Goal: Find specific page/section: Find specific page/section

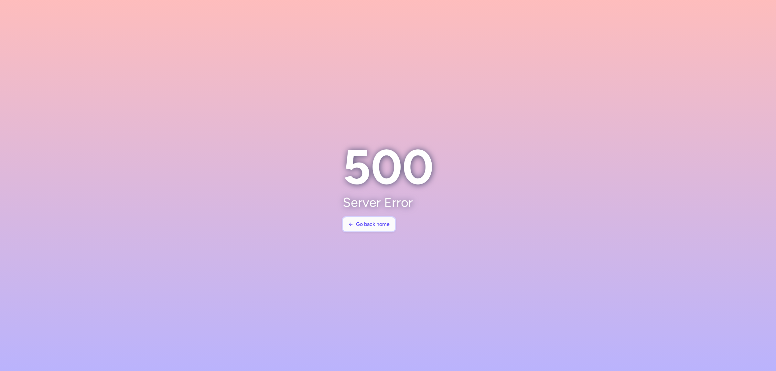
click at [347, 225] on button "Go back home" at bounding box center [369, 224] width 52 height 14
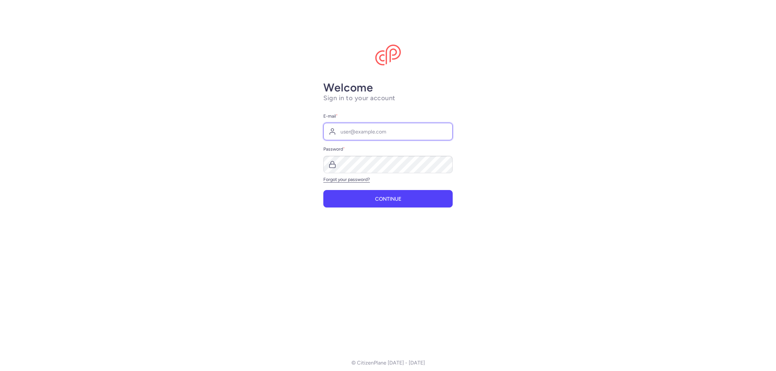
type input "[EMAIL_ADDRESS][DOMAIN_NAME]"
click at [356, 204] on button "Continue" at bounding box center [387, 198] width 129 height 17
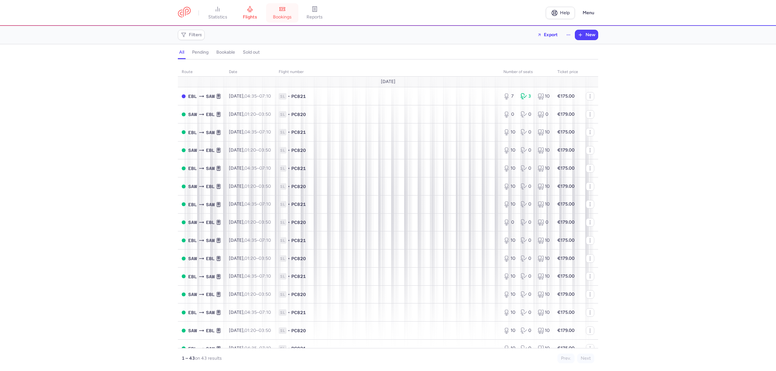
click at [296, 15] on link "bookings" at bounding box center [282, 13] width 32 height 14
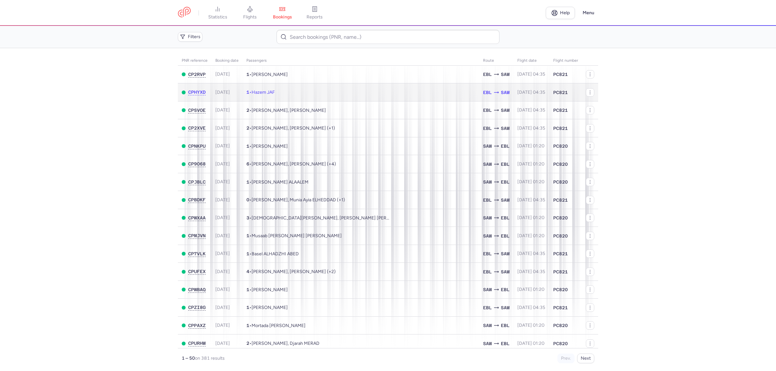
click at [296, 88] on td "1 • Hazem JAF" at bounding box center [360, 92] width 237 height 18
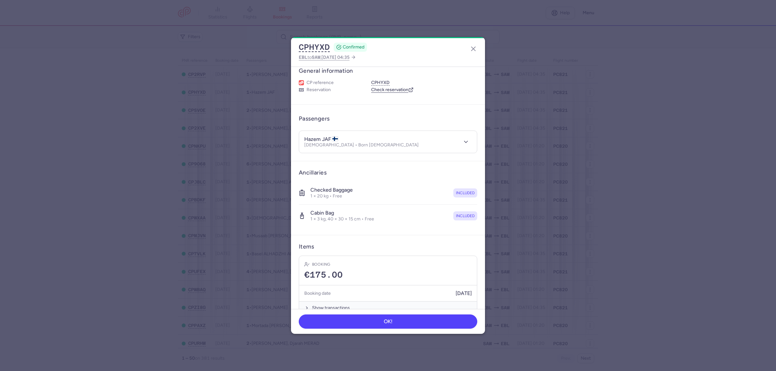
scroll to position [21, 0]
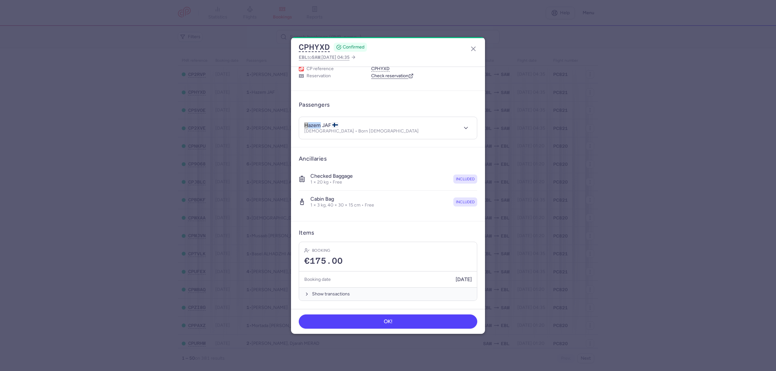
drag, startPoint x: 317, startPoint y: 125, endPoint x: 303, endPoint y: 125, distance: 13.6
click at [303, 125] on header "hazem JAF [DEMOGRAPHIC_DATA] • Born [DEMOGRAPHIC_DATA]" at bounding box center [388, 128] width 178 height 22
copy h4 "hazem"
drag, startPoint x: 322, startPoint y: 124, endPoint x: 330, endPoint y: 125, distance: 8.2
click at [330, 125] on h4 "hazem JAF" at bounding box center [321, 125] width 34 height 6
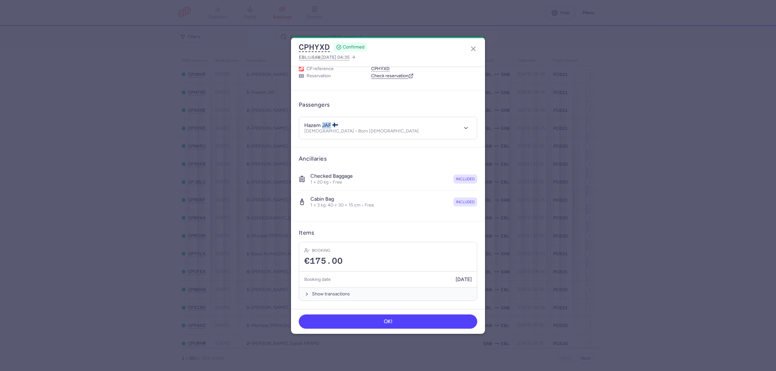
copy h4 "JAF"
drag, startPoint x: 357, startPoint y: 131, endPoint x: 329, endPoint y: 134, distance: 28.2
click at [329, 134] on div "hazem JAF [DEMOGRAPHIC_DATA] • Born [DEMOGRAPHIC_DATA]" at bounding box center [380, 128] width 153 height 12
copy p "[DATE]"
click at [306, 45] on button "CPHYXD" at bounding box center [314, 47] width 31 height 10
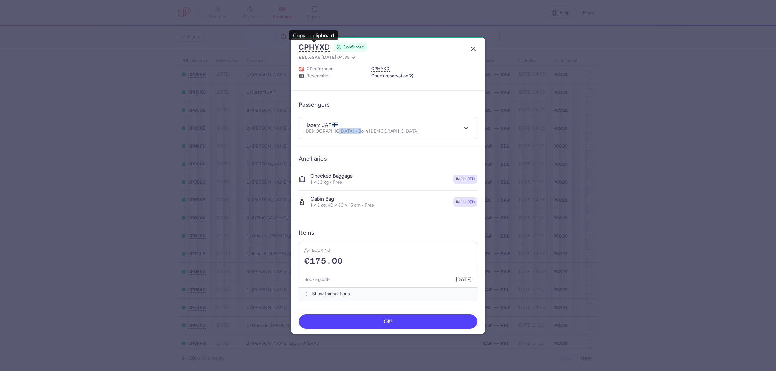
click at [475, 49] on icon "button" at bounding box center [473, 49] width 8 height 8
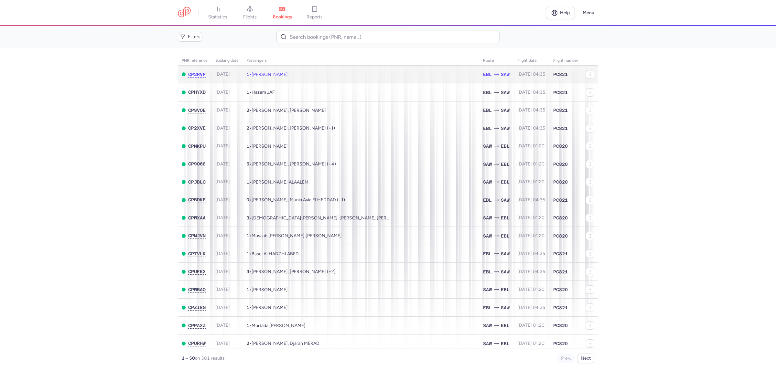
click at [333, 77] on td "1 • [PERSON_NAME]" at bounding box center [360, 75] width 237 height 18
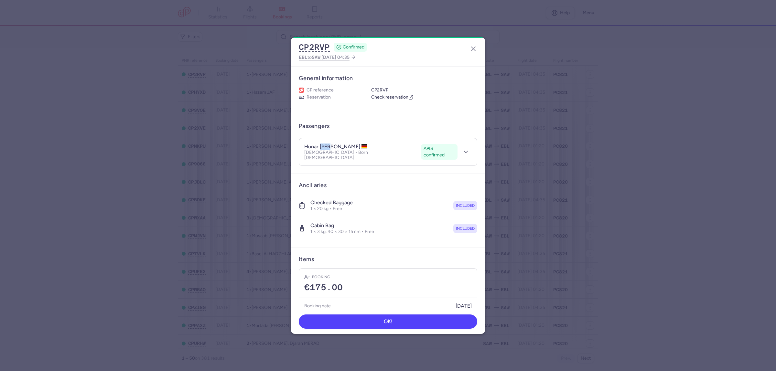
drag, startPoint x: 333, startPoint y: 145, endPoint x: 319, endPoint y: 146, distance: 13.9
click at [319, 146] on h4 "hunar [PERSON_NAME]" at bounding box center [335, 147] width 63 height 6
click at [314, 146] on h4 "hunar [PERSON_NAME]" at bounding box center [335, 147] width 63 height 6
drag, startPoint x: 305, startPoint y: 146, endPoint x: 318, endPoint y: 146, distance: 13.6
click at [318, 146] on h4 "hunar [PERSON_NAME]" at bounding box center [335, 147] width 63 height 6
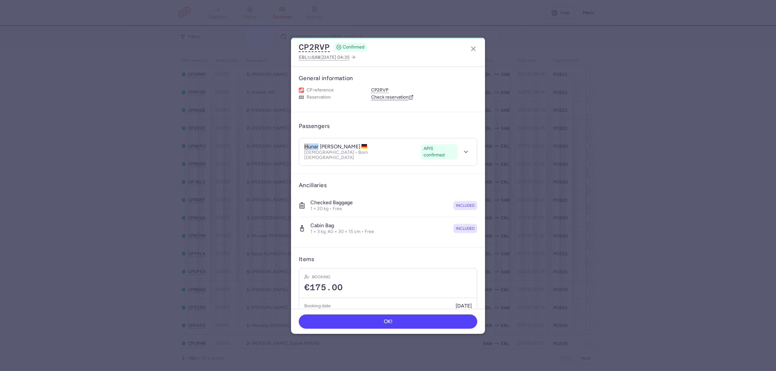
copy h4 "hunar"
drag, startPoint x: 321, startPoint y: 146, endPoint x: 350, endPoint y: 147, distance: 28.8
click at [350, 147] on h4 "hunar [PERSON_NAME]" at bounding box center [335, 147] width 63 height 6
copy h4 "[PERSON_NAME]"
drag, startPoint x: 347, startPoint y: 152, endPoint x: 329, endPoint y: 154, distance: 17.8
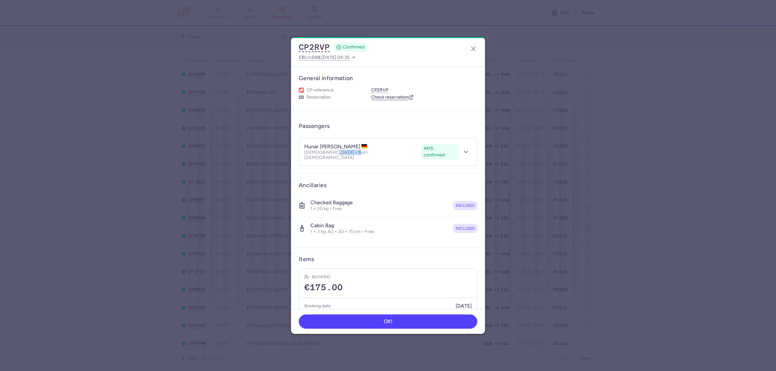
click at [329, 154] on p "[DEMOGRAPHIC_DATA] • Born [DEMOGRAPHIC_DATA]" at bounding box center [361, 155] width 114 height 10
copy p "[DATE]"
click at [306, 44] on button "CP2RVP" at bounding box center [314, 47] width 31 height 10
click at [471, 48] on icon "button" at bounding box center [473, 49] width 8 height 8
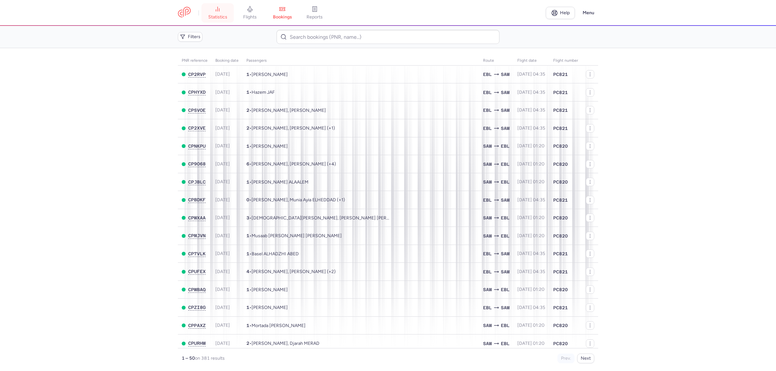
click at [221, 10] on icon at bounding box center [217, 9] width 6 height 6
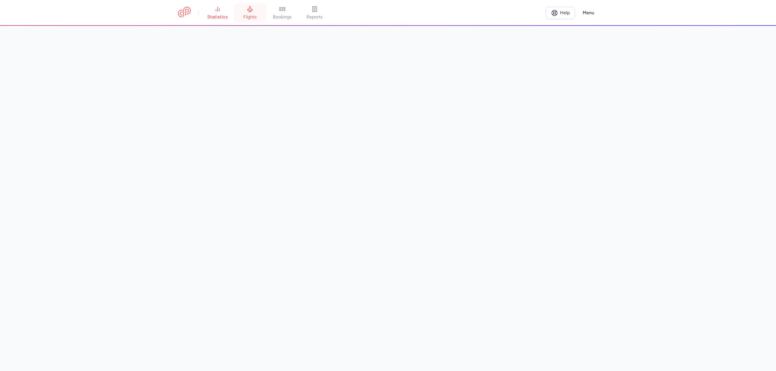
click at [248, 12] on icon at bounding box center [250, 9] width 6 height 6
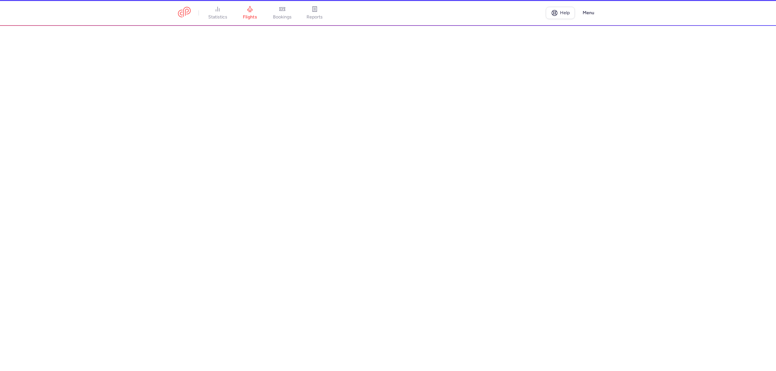
click at [298, 15] on li "bookings" at bounding box center [314, 13] width 32 height 14
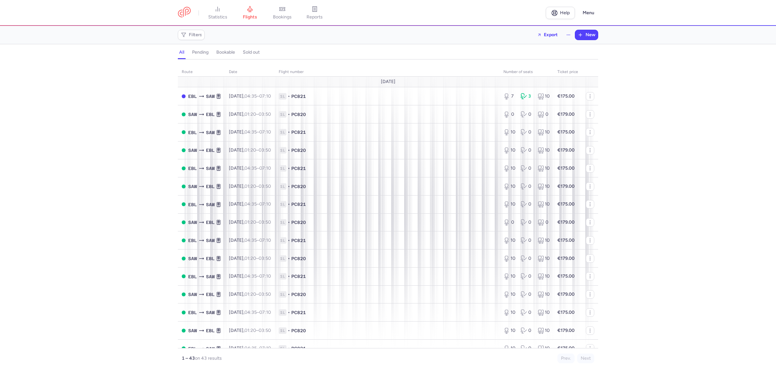
click at [284, 15] on span "bookings" at bounding box center [282, 17] width 19 height 6
